Goal: Use online tool/utility: Utilize a website feature to perform a specific function

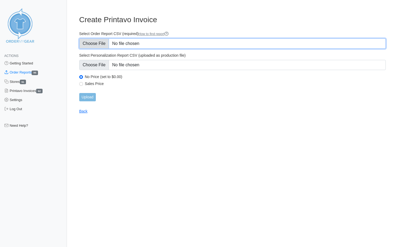
click at [136, 42] on input "Select Order Report CSV (required) How to find report" at bounding box center [232, 44] width 307 height 10
type input "C:\fakepath\YGR6X_order_report.csv"
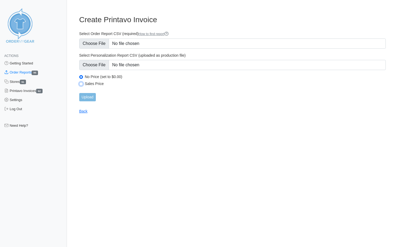
click at [80, 84] on input "Sales Price" at bounding box center [81, 84] width 4 height 4
radio input "true"
click at [88, 97] on input "Upload" at bounding box center [87, 97] width 17 height 8
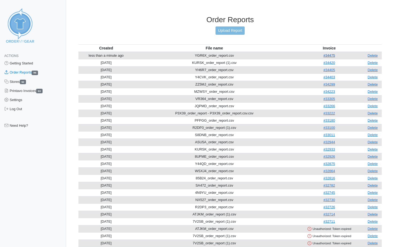
click at [333, 55] on link "#34475" at bounding box center [329, 56] width 12 height 4
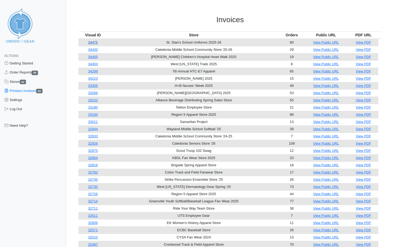
click at [95, 41] on link "34475" at bounding box center [93, 42] width 10 height 4
